Goal: Subscribe to service/newsletter

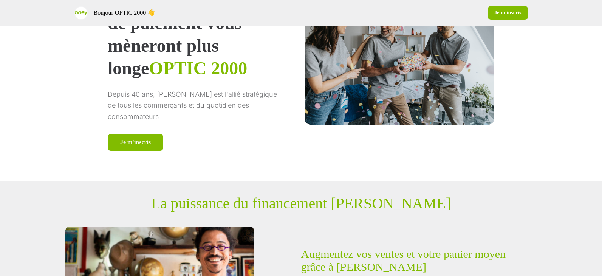
scroll to position [113, 0]
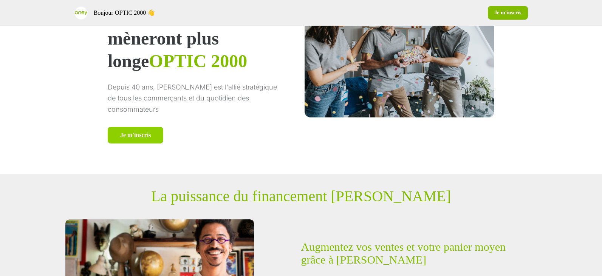
click at [151, 131] on font "Je m'inscris" at bounding box center [135, 135] width 31 height 8
click at [510, 10] on font "Je m'inscris" at bounding box center [507, 13] width 27 height 6
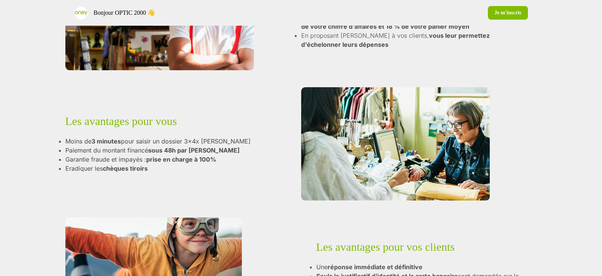
scroll to position [378, 0]
